Goal: Complete application form: Complete application form

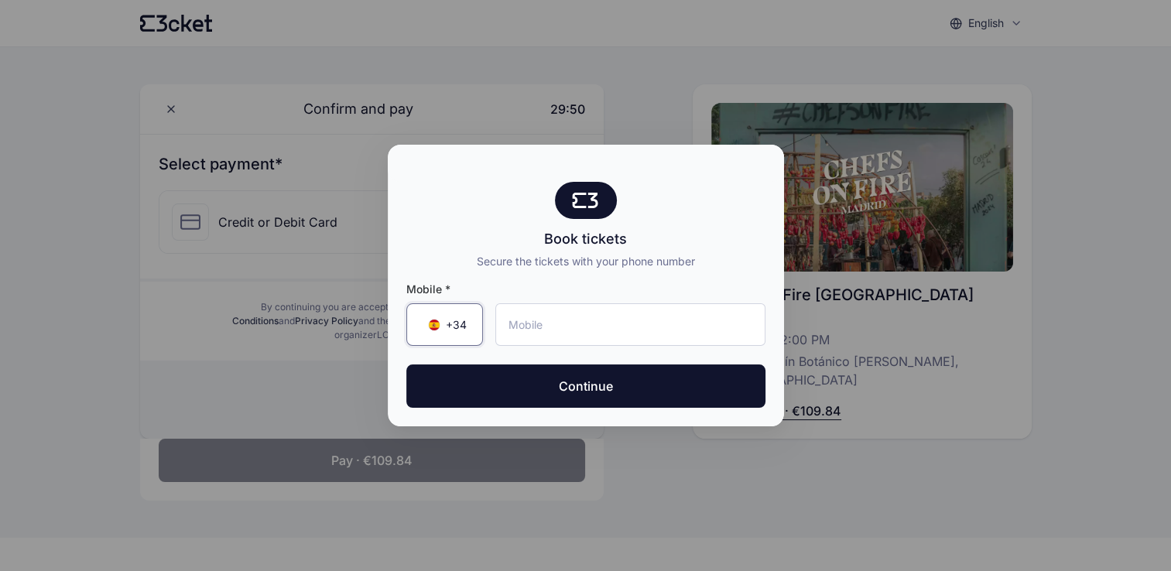
click at [464, 327] on span "+34" at bounding box center [456, 324] width 21 height 15
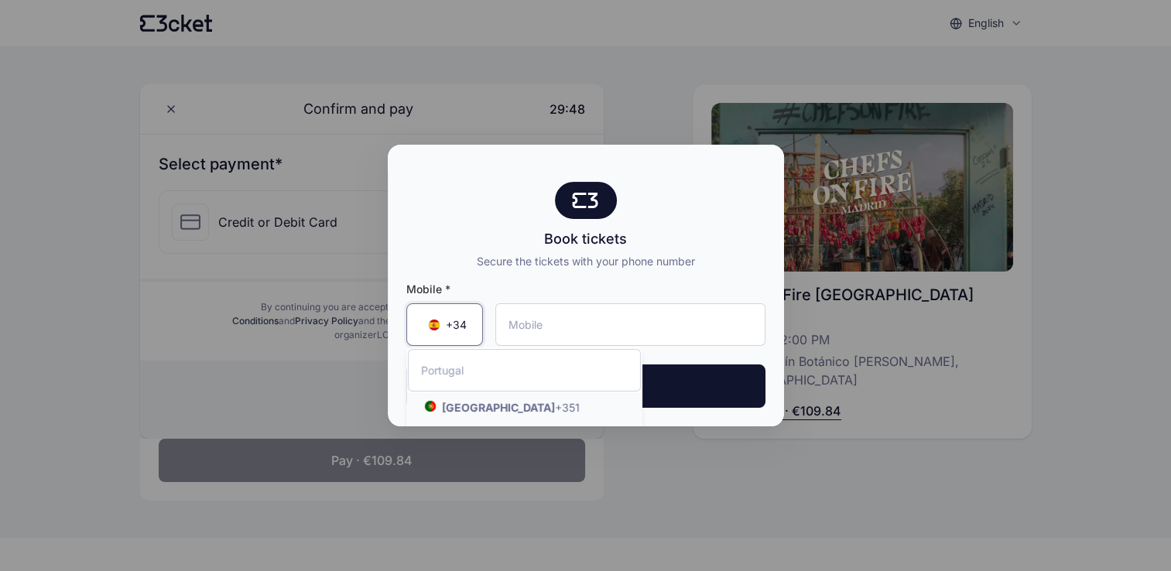
click at [480, 408] on strong "[GEOGRAPHIC_DATA]" at bounding box center [498, 407] width 113 height 13
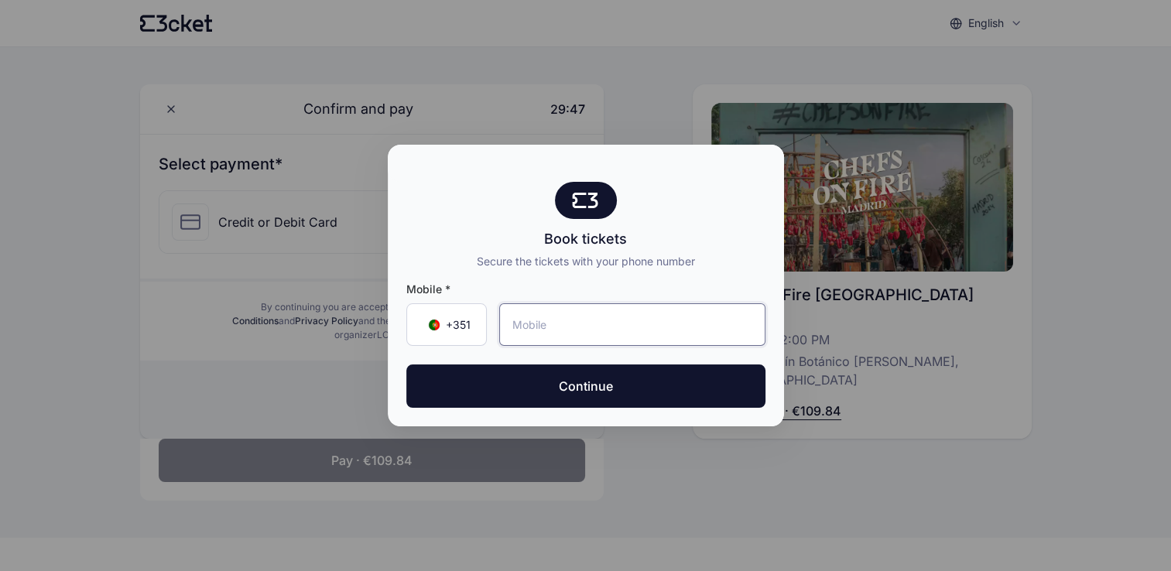
click at [617, 324] on input "tel" at bounding box center [632, 324] width 266 height 43
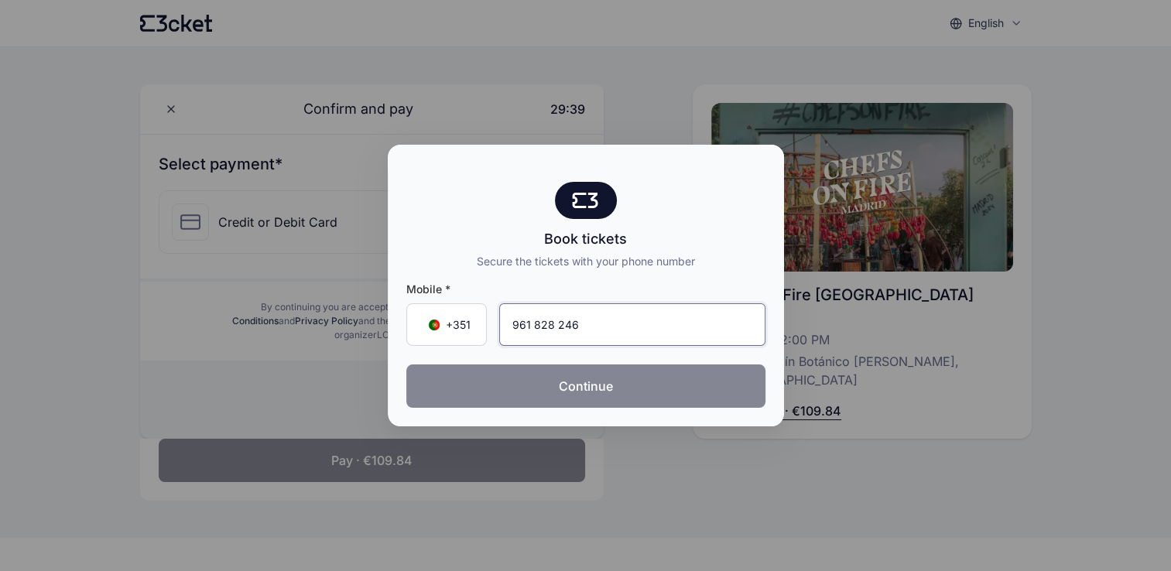
type input "961 828 246"
click at [572, 394] on button "Continue" at bounding box center [585, 386] width 359 height 43
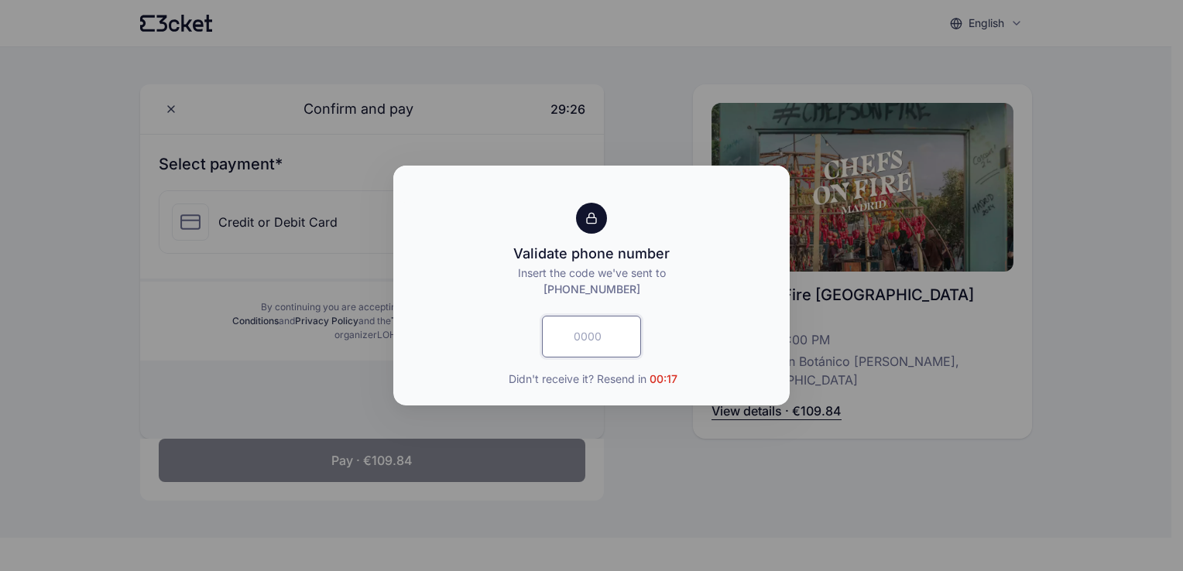
click at [588, 335] on input "text" at bounding box center [591, 337] width 99 height 42
type input "9834"
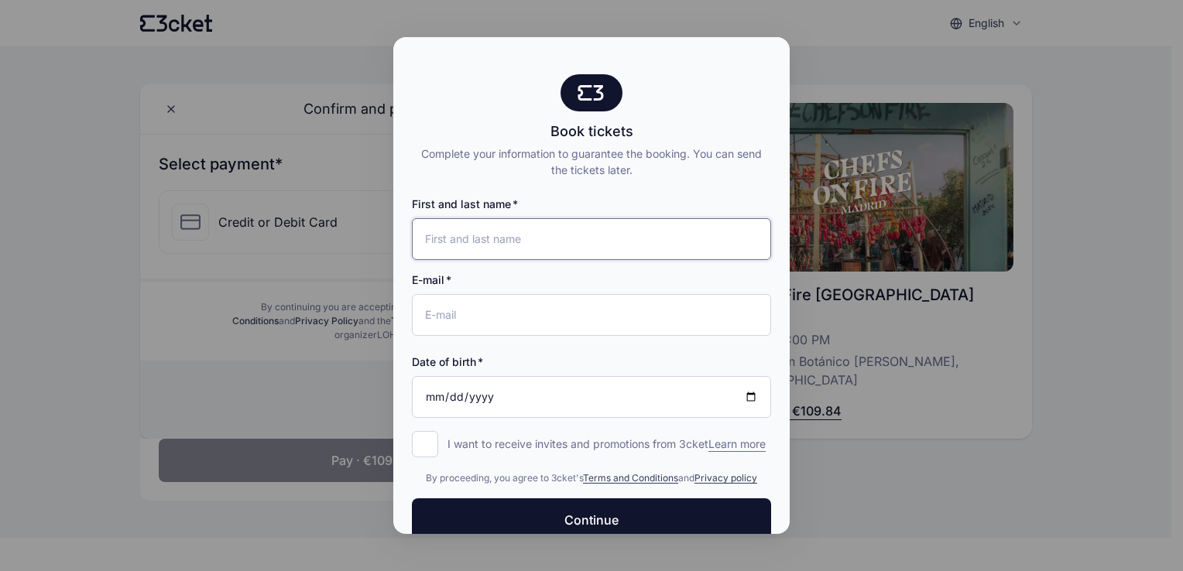
click at [537, 240] on input "First and last name" at bounding box center [591, 239] width 359 height 42
type input "[PERSON_NAME]"
click at [588, 317] on input "E-mail" at bounding box center [591, 315] width 359 height 42
type input "[EMAIL_ADDRESS][DOMAIN_NAME]"
click at [426, 395] on input "Date of birth" at bounding box center [591, 397] width 359 height 42
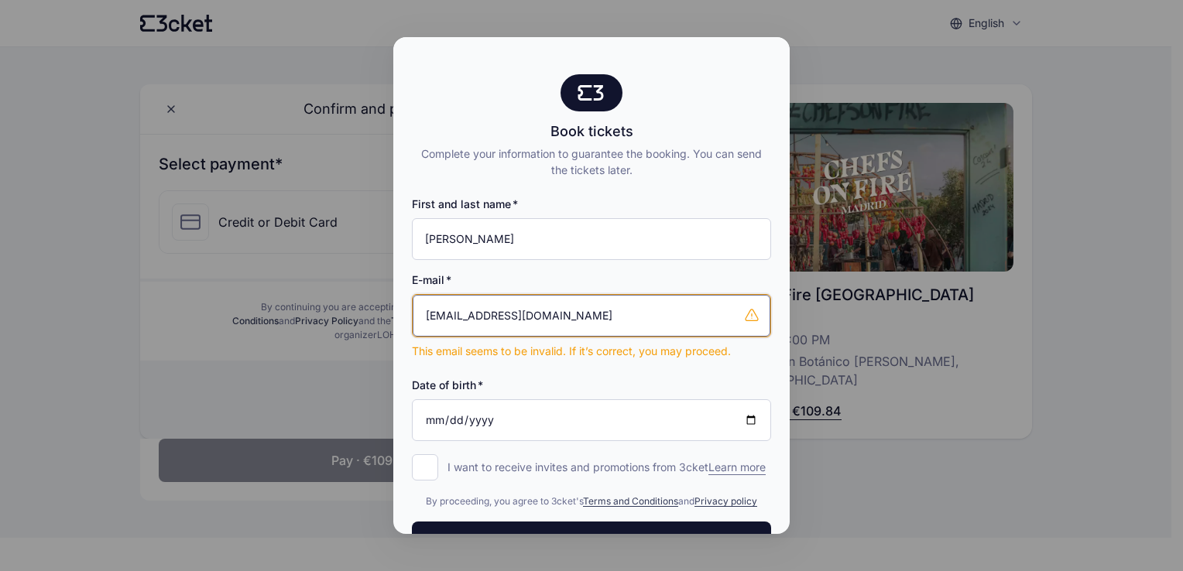
click at [616, 320] on input "[EMAIL_ADDRESS][DOMAIN_NAME]" at bounding box center [592, 316] width 358 height 42
click at [569, 327] on input "[EMAIL_ADDRESS][DOMAIN_NAME]" at bounding box center [592, 316] width 358 height 42
click at [612, 323] on input "[EMAIL_ADDRESS][DOMAIN_NAME]" at bounding box center [592, 316] width 358 height 42
click at [433, 426] on input "Date of birth" at bounding box center [591, 420] width 359 height 42
type input "[DATE]"
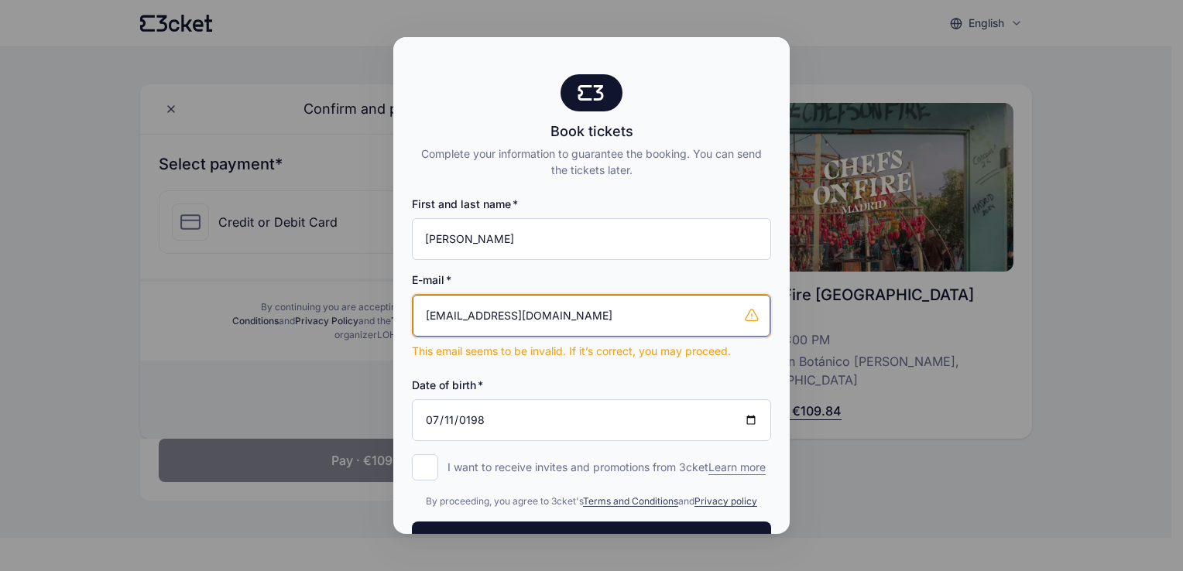
click at [531, 325] on input "[EMAIL_ADDRESS][DOMAIN_NAME]" at bounding box center [592, 316] width 358 height 42
drag, startPoint x: 587, startPoint y: 316, endPoint x: 390, endPoint y: 323, distance: 196.7
click at [390, 323] on div "Book tickets Complete your information to guarantee the booking. You can send t…" at bounding box center [591, 285] width 1183 height 571
type input "[EMAIL_ADDRESS][DOMAIN_NAME]"
click at [489, 444] on div "First and last name [PERSON_NAME] E-mail [EMAIL_ADDRESS][DOMAIN_NAME] This emai…" at bounding box center [591, 326] width 359 height 297
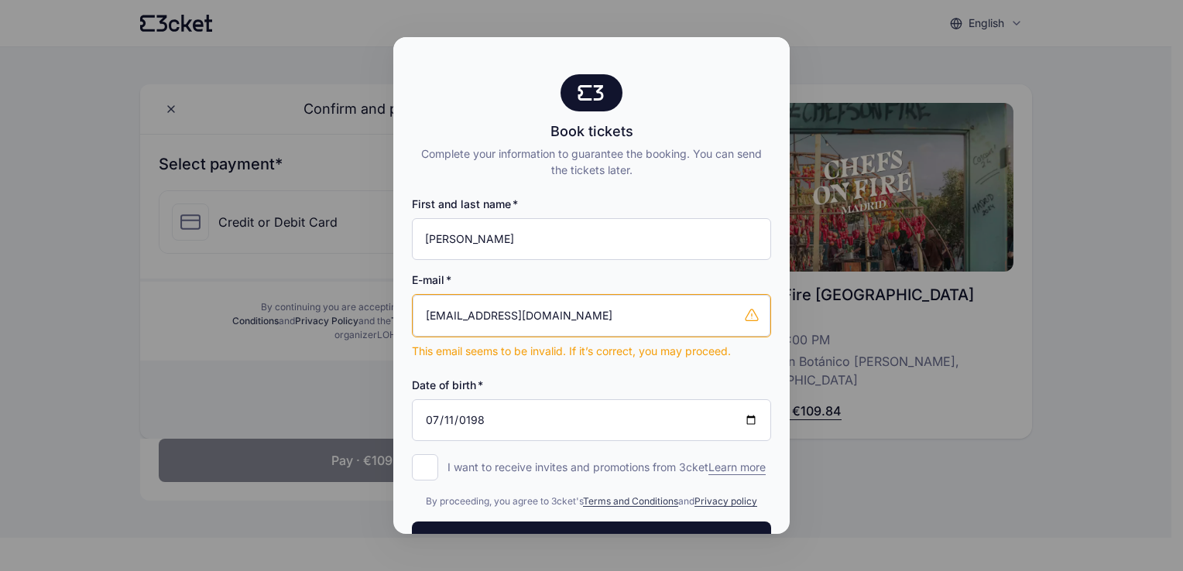
click at [607, 359] on div "First and last name [PERSON_NAME] E-mail [EMAIL_ADDRESS][DOMAIN_NAME] This emai…" at bounding box center [591, 326] width 359 height 297
click at [602, 329] on input "[EMAIL_ADDRESS][DOMAIN_NAME]" at bounding box center [592, 316] width 358 height 42
click at [721, 411] on input "[DATE]" at bounding box center [591, 420] width 359 height 42
click at [641, 434] on input "[DATE]" at bounding box center [591, 420] width 359 height 42
click at [650, 325] on input "[EMAIL_ADDRESS][DOMAIN_NAME]" at bounding box center [592, 316] width 358 height 42
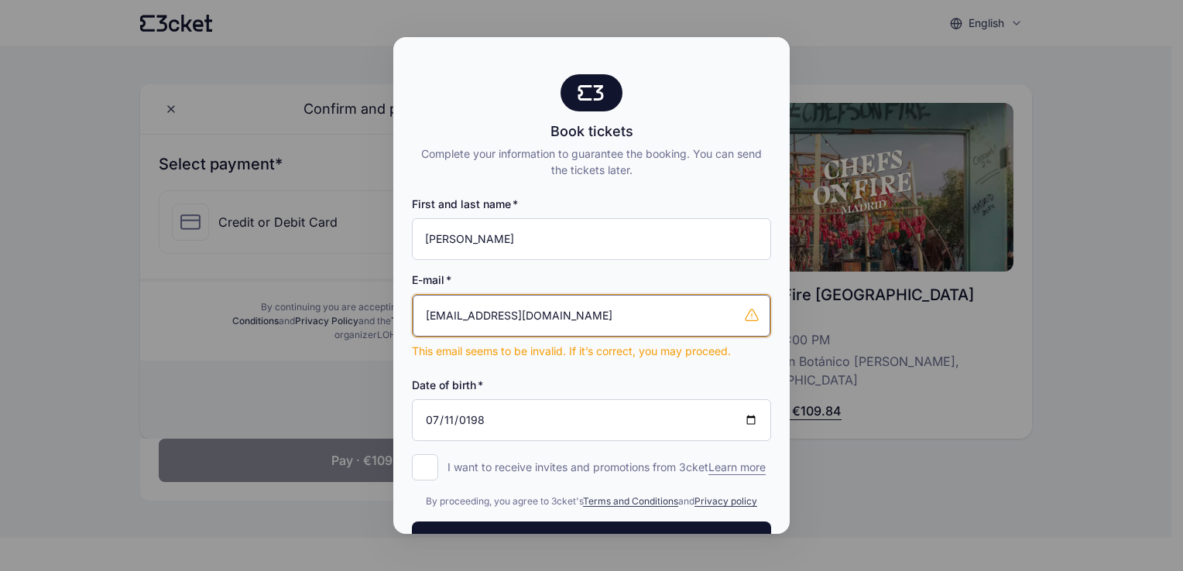
click at [631, 311] on input "[EMAIL_ADDRESS][DOMAIN_NAME]" at bounding box center [592, 316] width 358 height 42
click at [641, 289] on div "E-mail [PERSON_NAME][EMAIL_ADDRESS][DOMAIN_NAME] This email seems to be invalid…" at bounding box center [591, 309] width 359 height 99
click at [424, 466] on input "I want to receive invites and promotions from 3cket Learn more form.register.op…" at bounding box center [425, 467] width 26 height 26
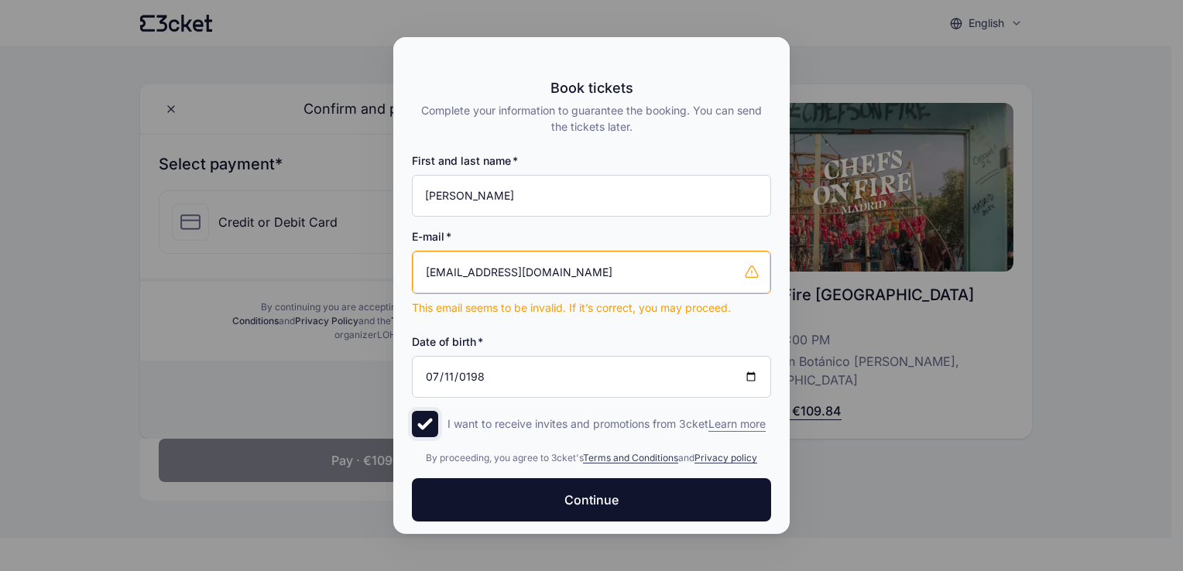
scroll to position [63, 0]
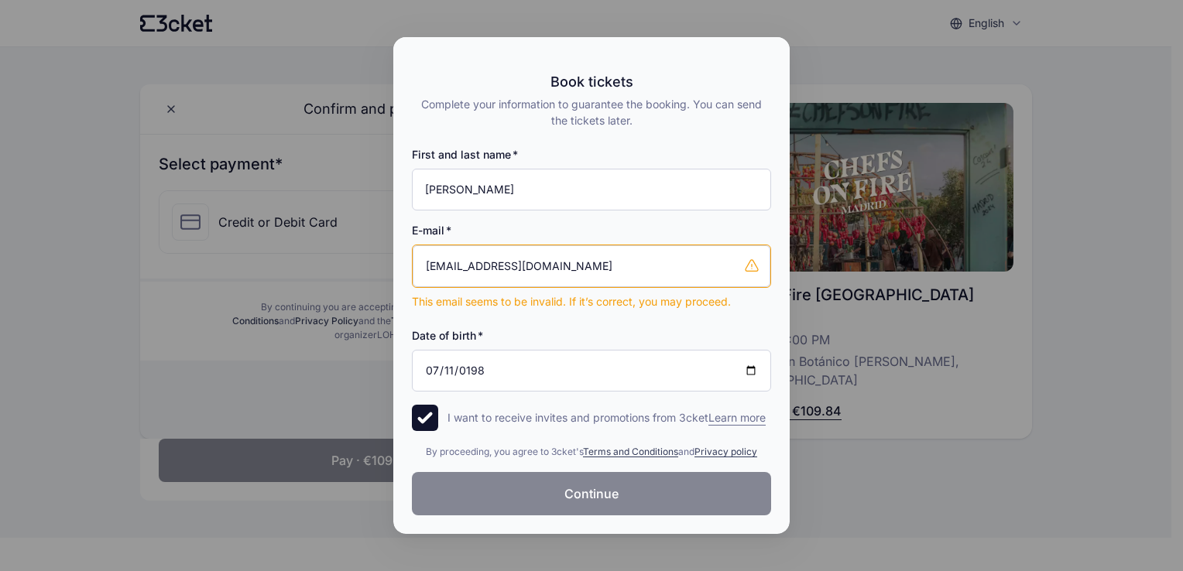
click at [611, 488] on span "Continue" at bounding box center [591, 494] width 54 height 19
click at [425, 405] on input "I want to receive invites and promotions from 3cket Learn more form.register.op…" at bounding box center [425, 418] width 26 height 26
click at [739, 70] on div at bounding box center [591, 65] width 359 height 19
click at [437, 410] on input "I want to receive invites and promotions from 3cket Learn more form.register.op…" at bounding box center [425, 418] width 26 height 26
click at [570, 418] on p "I want to receive invites and promotions from 3cket Learn more" at bounding box center [606, 417] width 318 height 15
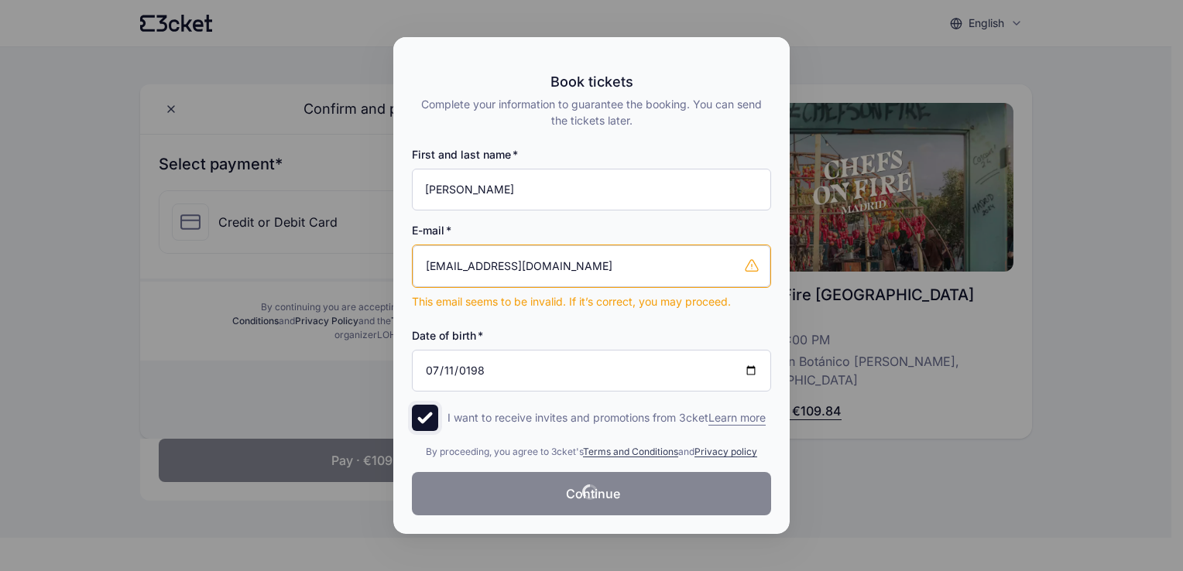
click at [438, 418] on input "I want to receive invites and promotions from 3cket Learn more form.register.op…" at bounding box center [425, 418] width 26 height 26
click at [668, 410] on p "I want to receive invites and promotions from 3cket Learn more" at bounding box center [606, 417] width 318 height 15
click at [438, 407] on input "I want to receive invites and promotions from 3cket Learn more form.register.op…" at bounding box center [425, 418] width 26 height 26
checkbox input "true"
